Goal: Use online tool/utility: Utilize a website feature to perform a specific function

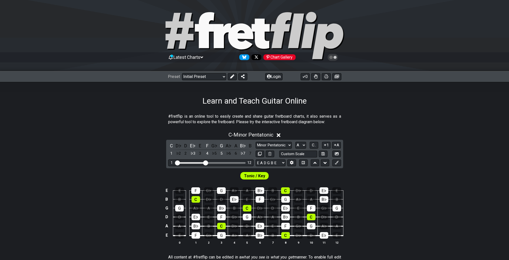
select select "A"
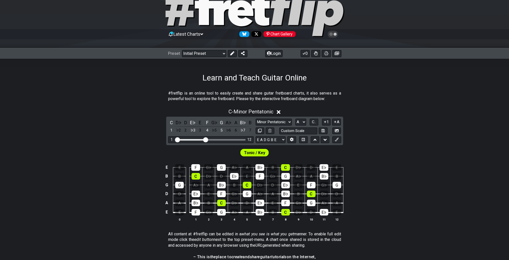
click at [280, 112] on icon at bounding box center [278, 112] width 4 height 4
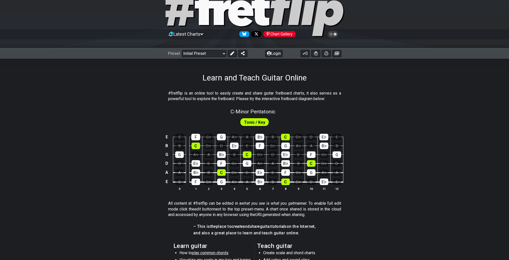
click at [259, 121] on span "Tonic / Key" at bounding box center [254, 122] width 21 height 7
click at [262, 112] on span "C - Minor Pentatonic" at bounding box center [252, 111] width 45 height 6
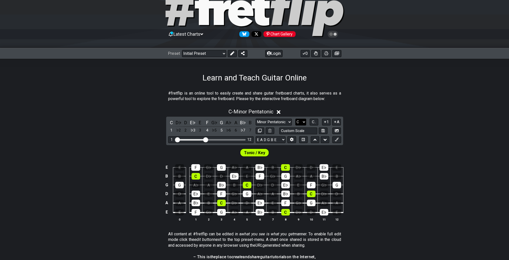
click at [303, 121] on select "A♭ A A♯ B♭ B C C♯ D♭ D D♯ E♭ E F F♯ G♭ G G♯" at bounding box center [300, 122] width 11 height 7
select select "A"
click at [295, 119] on select "A♭ A A♯ B♭ B C C♯ D♭ D D♯ E♭ E F F♯ G♭ G G♯" at bounding box center [300, 122] width 11 height 7
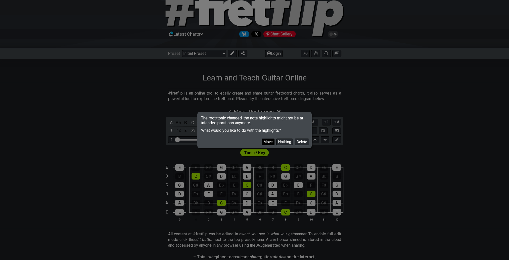
click at [269, 140] on button "Move" at bounding box center [267, 141] width 13 height 7
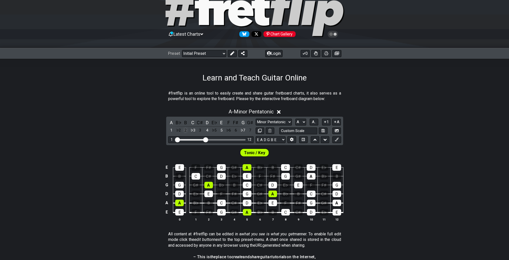
click at [185, 131] on div "2" at bounding box center [185, 130] width 7 height 7
click at [199, 130] on div "3" at bounding box center [200, 130] width 7 height 7
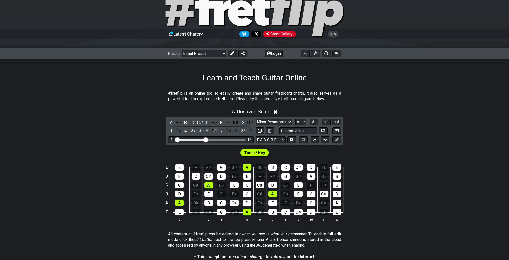
click at [214, 131] on div "♭5" at bounding box center [214, 130] width 7 height 7
click at [236, 131] on div "6" at bounding box center [235, 130] width 7 height 7
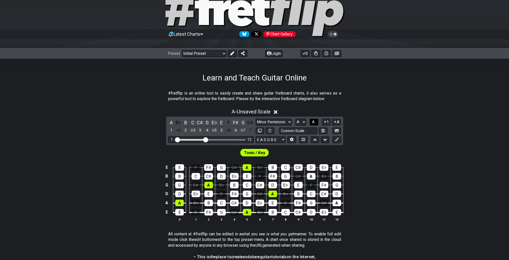
click at [313, 122] on span "A.." at bounding box center [314, 122] width 4 height 5
